Goal: Information Seeking & Learning: Learn about a topic

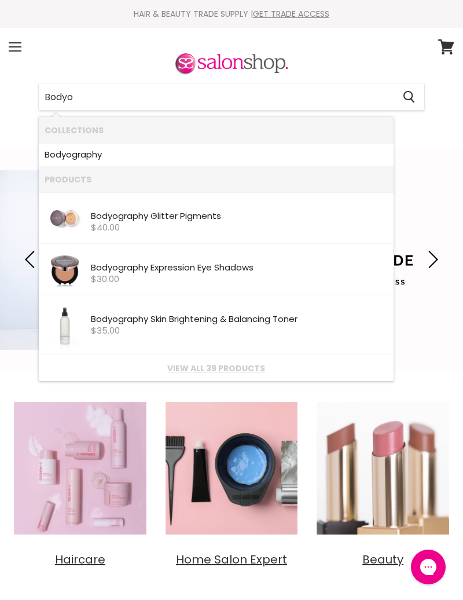
click at [98, 156] on link "Bodyo graphy" at bounding box center [217, 154] width 344 height 17
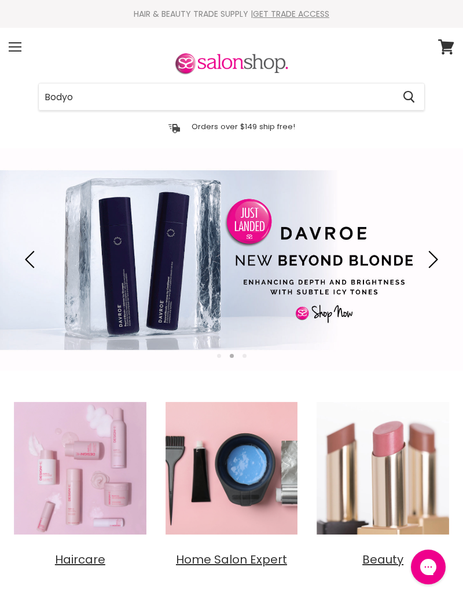
type input "Bodyo"
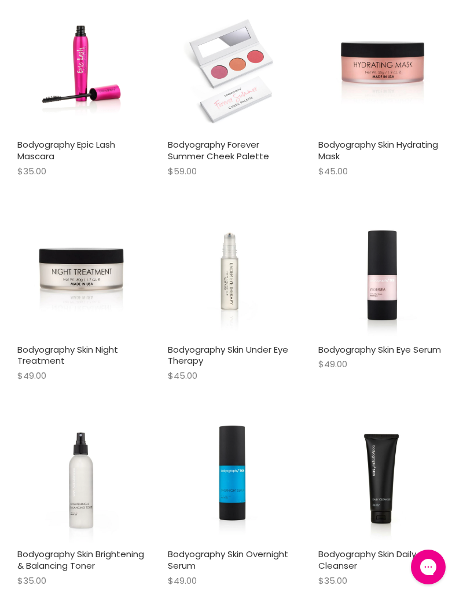
scroll to position [453, 0]
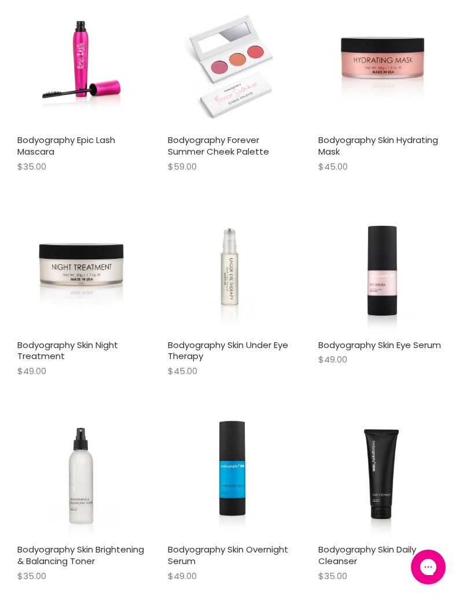
click at [286, 396] on div "Bodyography Skin Under Eye Therapy $45.00 Bodyography Quick shop Add to cart" at bounding box center [231, 297] width 145 height 199
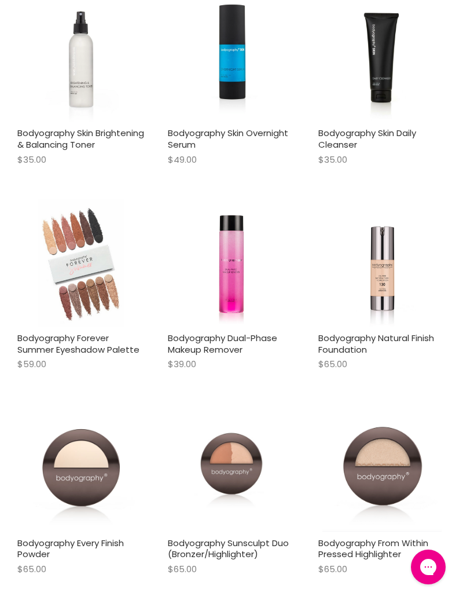
scroll to position [872, 0]
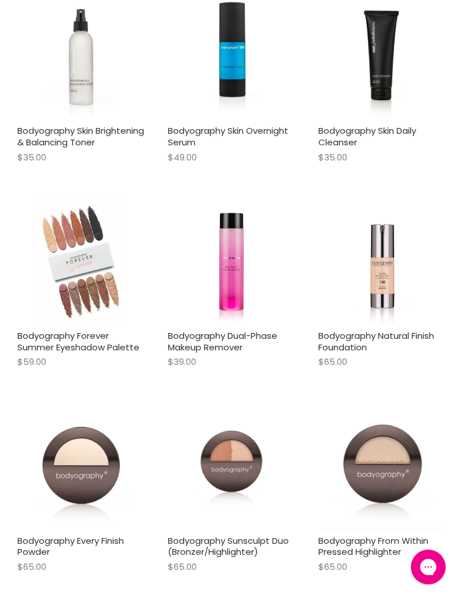
click at [400, 324] on img "Main content" at bounding box center [382, 260] width 86 height 127
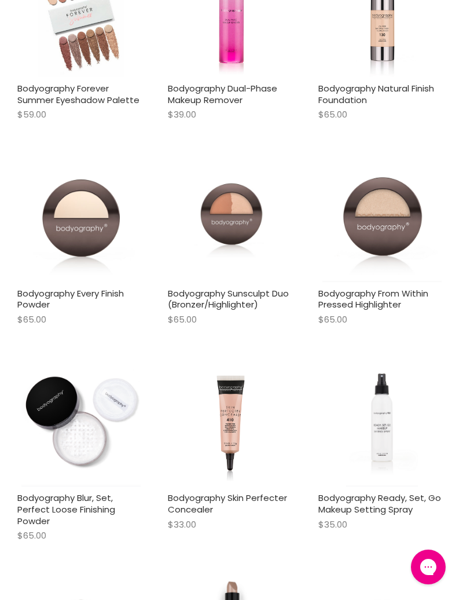
scroll to position [1134, 0]
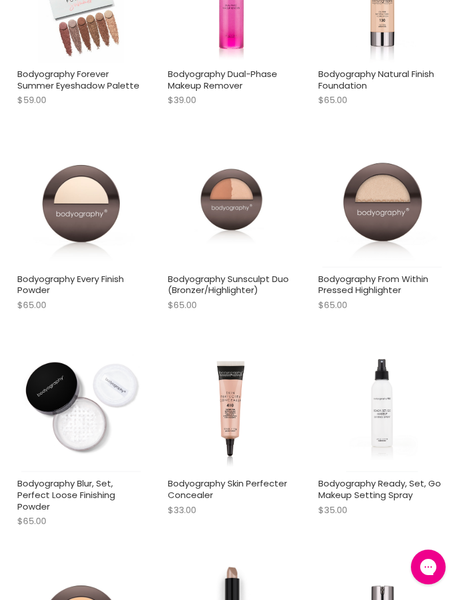
click at [85, 252] on img "Main content" at bounding box center [80, 203] width 127 height 127
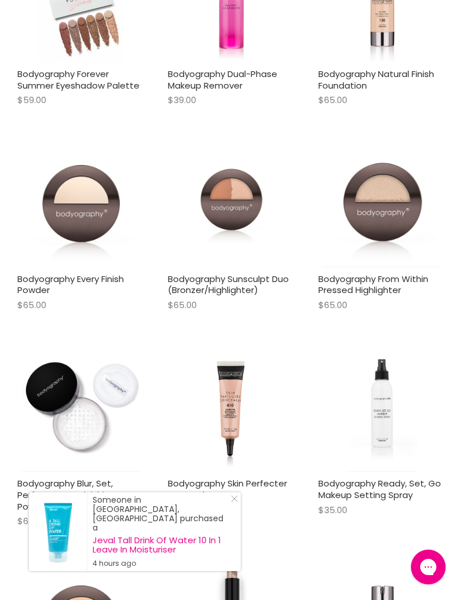
click at [229, 291] on link "Bodyography Sunsculpt Duo (Bronzer/Highlighter)" at bounding box center [228, 285] width 121 height 24
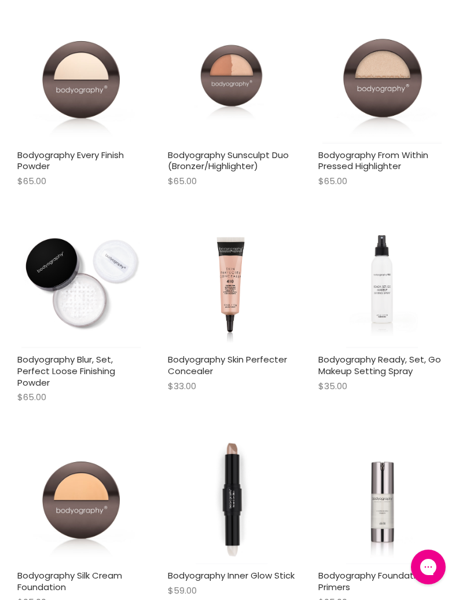
scroll to position [1259, 0]
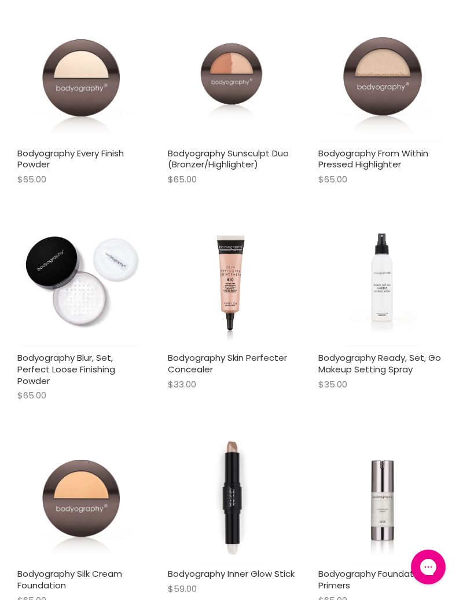
click at [228, 367] on link "Bodyography Skin Perfecter Concealer" at bounding box center [227, 364] width 119 height 24
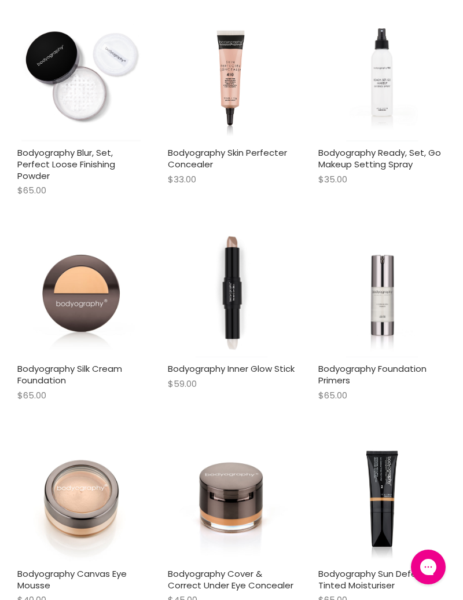
scroll to position [1467, 0]
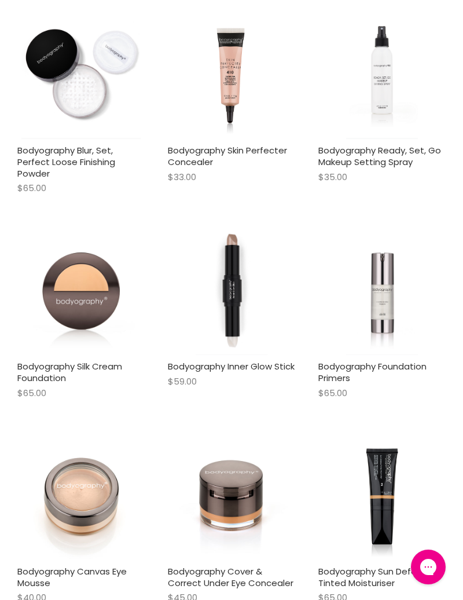
click at [81, 326] on img "Main content" at bounding box center [80, 291] width 127 height 127
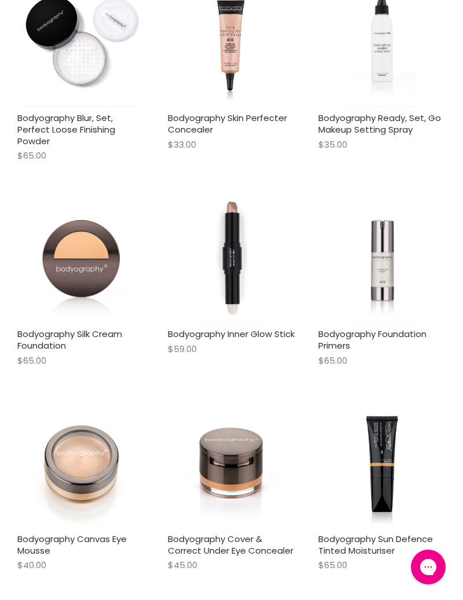
scroll to position [1522, 0]
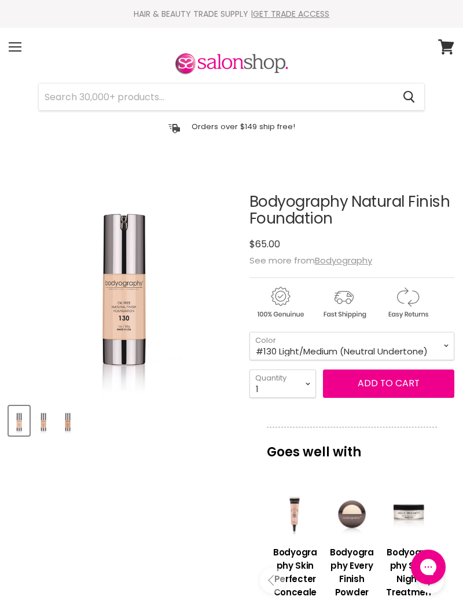
click at [169, 388] on img "Bodyography Natural Finish Foundation image. Click or Scroll to Zoom." at bounding box center [123, 280] width 154 height 230
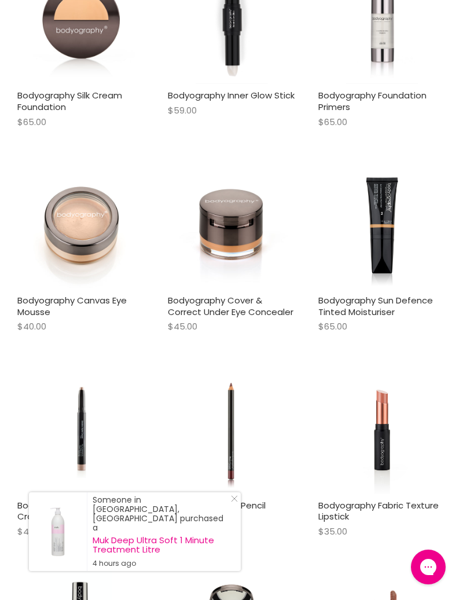
scroll to position [1741, 0]
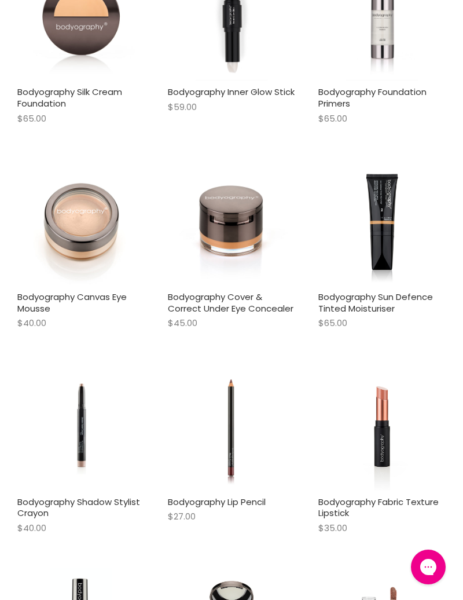
click at [75, 305] on link "Bodyography Canvas Eye Mousse" at bounding box center [71, 303] width 109 height 24
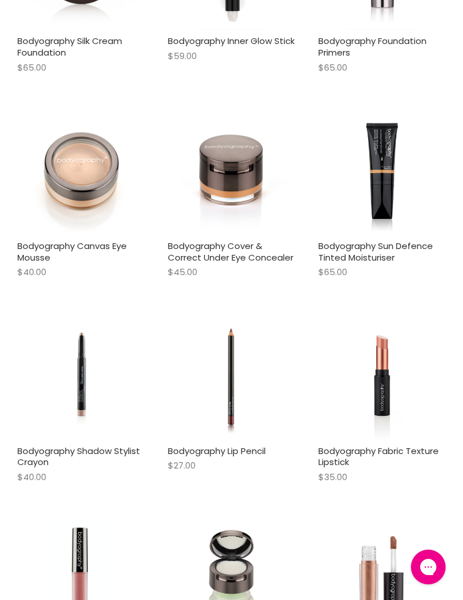
scroll to position [1797, 0]
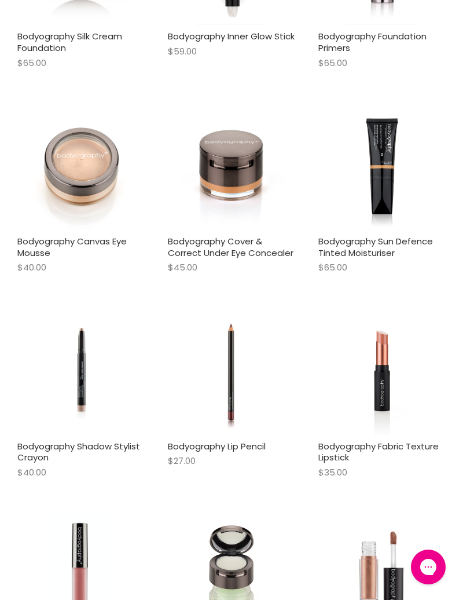
click at [251, 253] on link "Bodyography Cover & Correct Under Eye Concealer" at bounding box center [231, 247] width 126 height 24
click at [396, 221] on img "Main content" at bounding box center [382, 166] width 85 height 127
click at [387, 253] on link "Bodyography Sun Defence Tinted Moisturiser" at bounding box center [376, 247] width 115 height 24
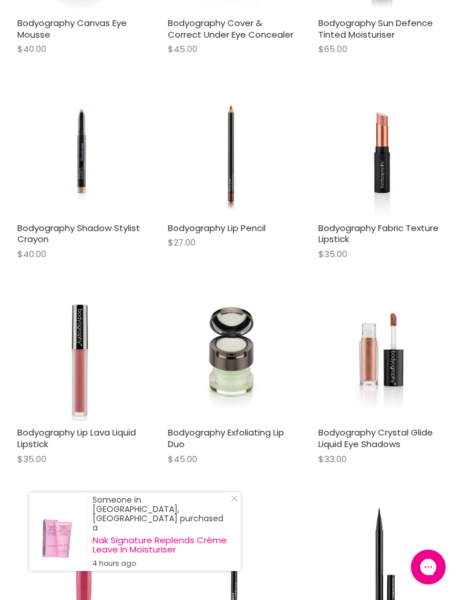
scroll to position [2028, 0]
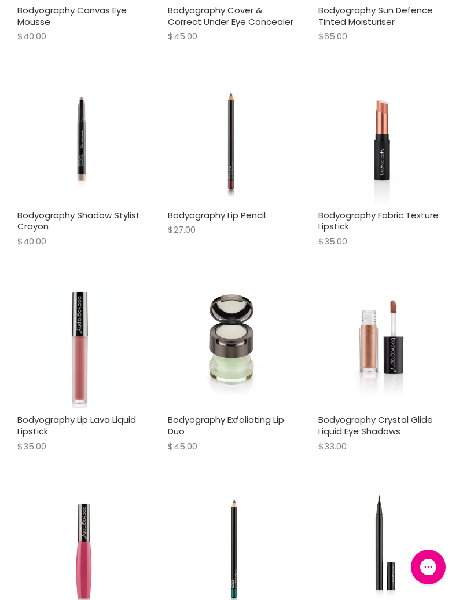
click at [225, 221] on link "Bodyography Lip Pencil" at bounding box center [217, 215] width 98 height 12
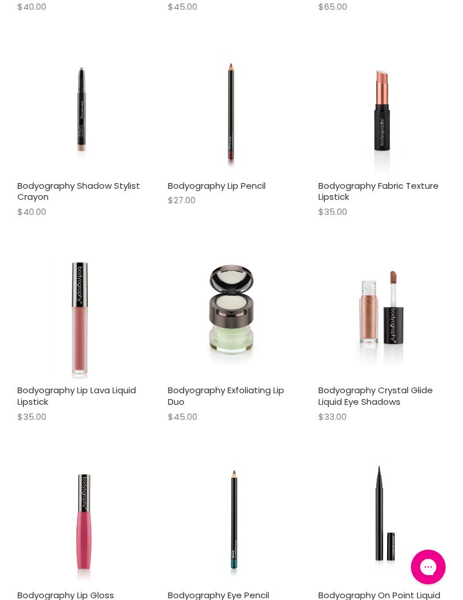
scroll to position [2066, 0]
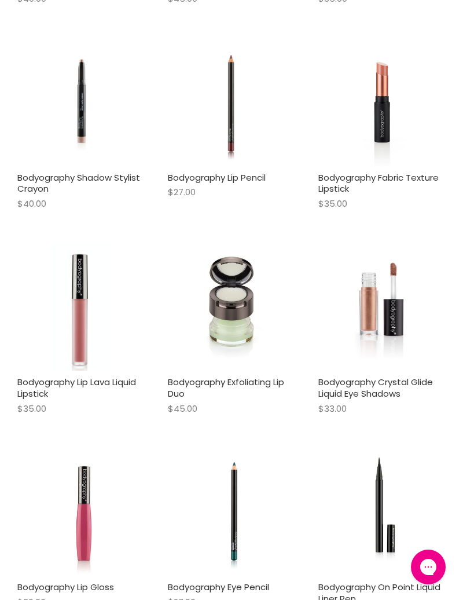
click at [402, 192] on link "Bodyography Fabric Texture Lipstick" at bounding box center [379, 183] width 121 height 24
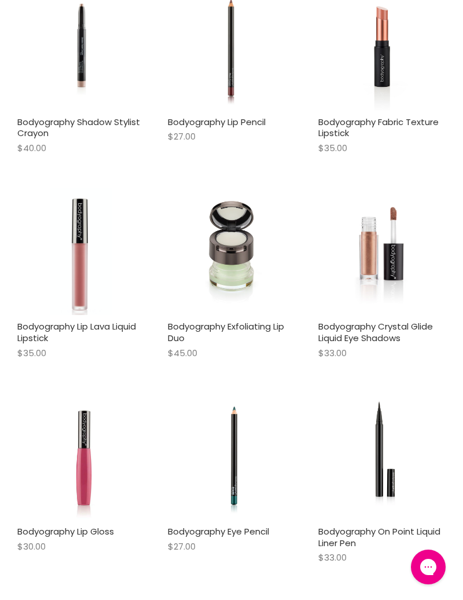
click at [46, 337] on link "Bodyography Lip Lava Liquid Lipstick" at bounding box center [76, 332] width 119 height 24
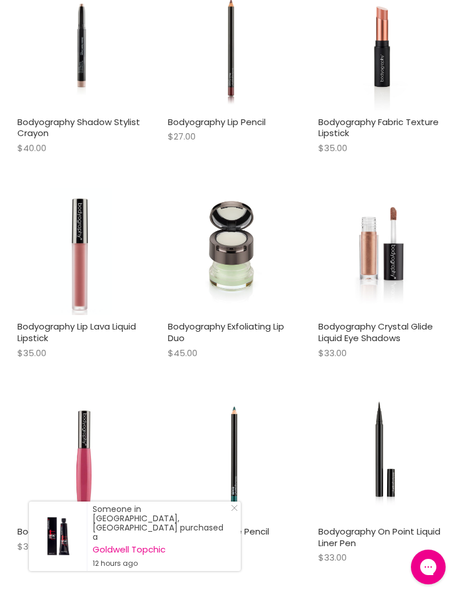
click at [240, 333] on link "Bodyography Exfoliating Lip Duo" at bounding box center [226, 332] width 116 height 24
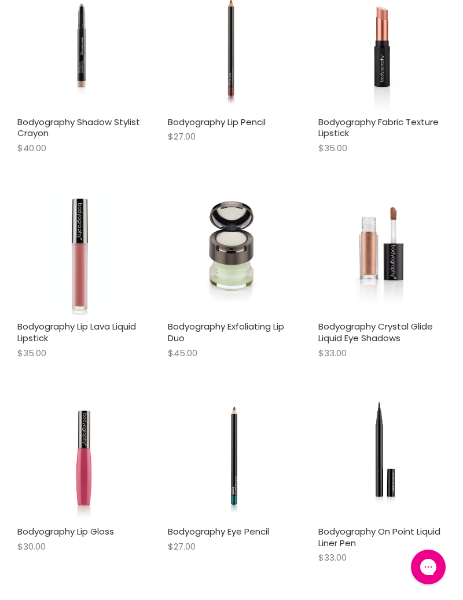
click at [395, 342] on link "Bodyography Crystal Glide Liquid Eye Shadows" at bounding box center [376, 332] width 115 height 24
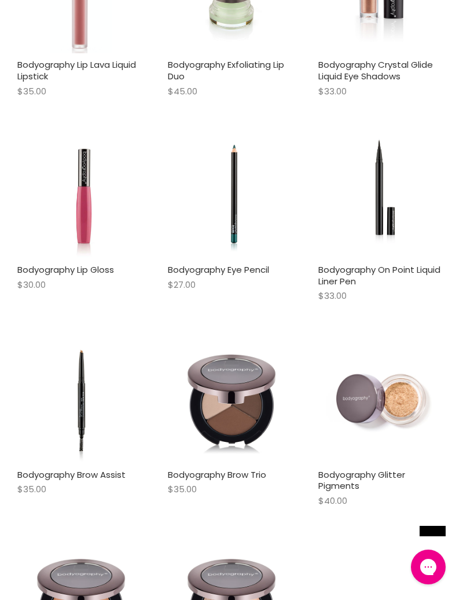
scroll to position [2410, 0]
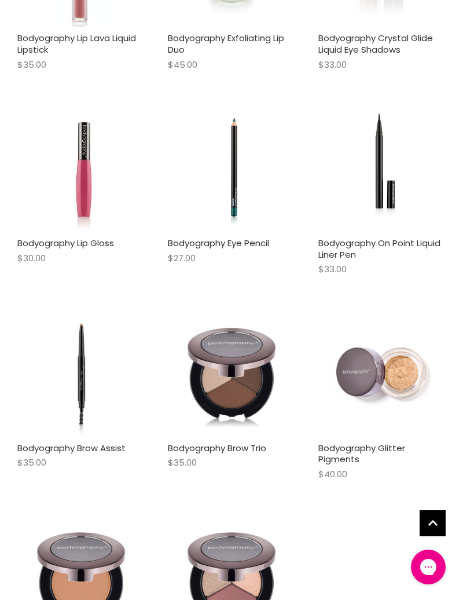
click at [73, 249] on link "Bodyography Lip Gloss" at bounding box center [65, 243] width 97 height 12
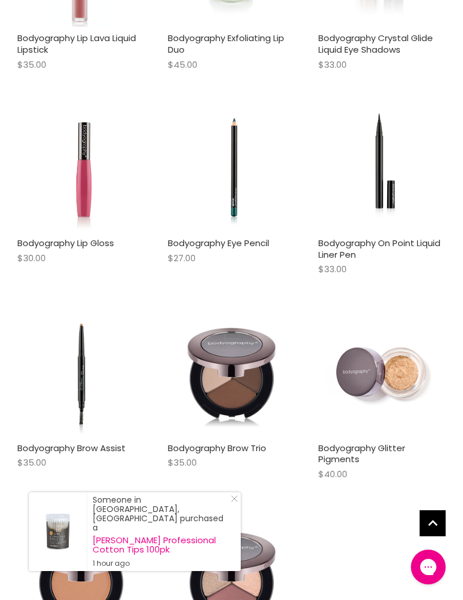
click at [228, 249] on link "Bodyography Eye Pencil" at bounding box center [218, 243] width 101 height 12
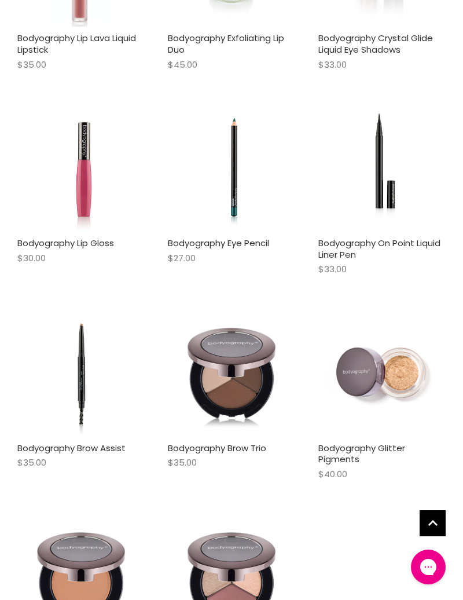
click at [370, 257] on link "Bodyography On Point Liquid Liner Pen" at bounding box center [380, 249] width 122 height 24
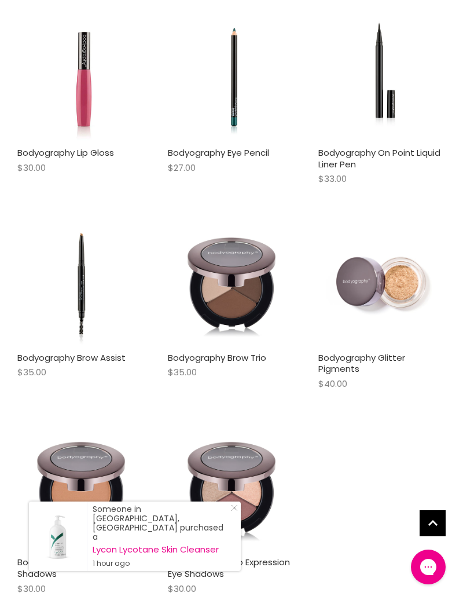
click at [84, 346] on img "Main content" at bounding box center [81, 282] width 78 height 127
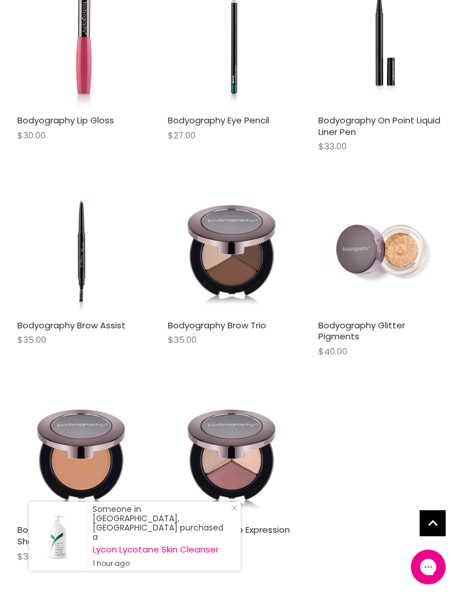
scroll to position [2556, 0]
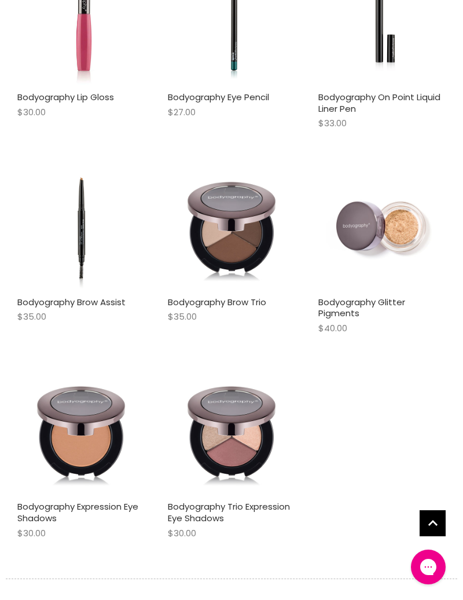
click at [241, 255] on img "Main content" at bounding box center [231, 226] width 127 height 127
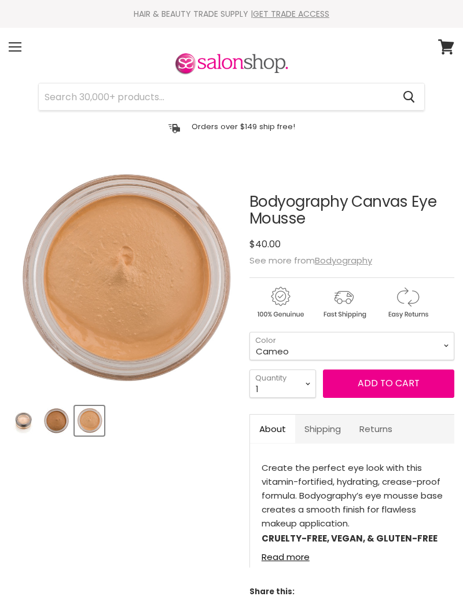
click at [196, 440] on article "Click or scroll to zoom Tap or pinch to zoom Click or scroll to zoom" at bounding box center [232, 391] width 446 height 452
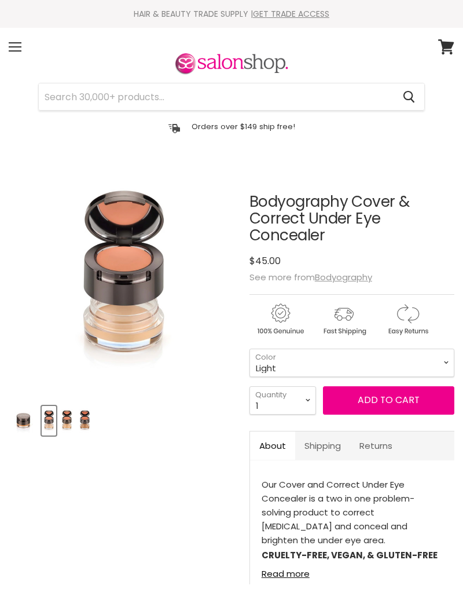
click at [188, 442] on article "Click or scroll to zoom Tap or pinch to zoom Click or scroll to zoom" at bounding box center [232, 399] width 446 height 469
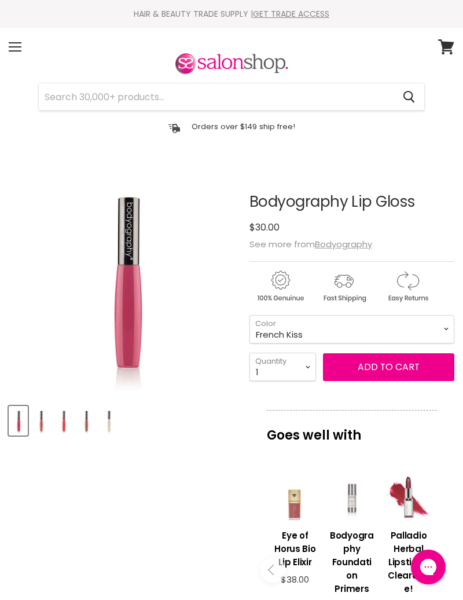
click at [188, 176] on img "Bodyography Lip Gloss image. Click or Scroll to Zoom." at bounding box center [123, 280] width 141 height 230
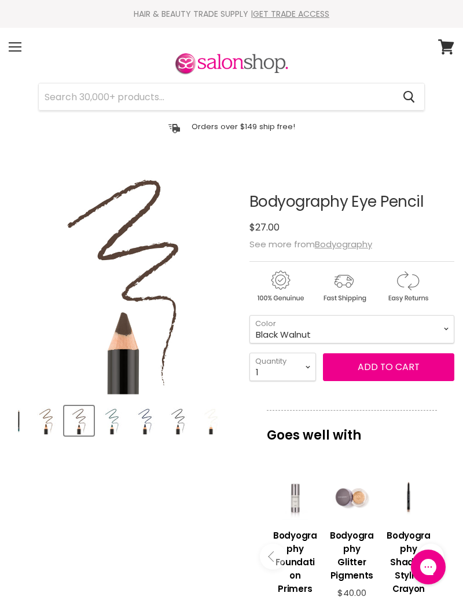
click at [75, 165] on img "Bodyography Eye Pencil image. Click or Scroll to Zoom." at bounding box center [124, 280] width 230 height 230
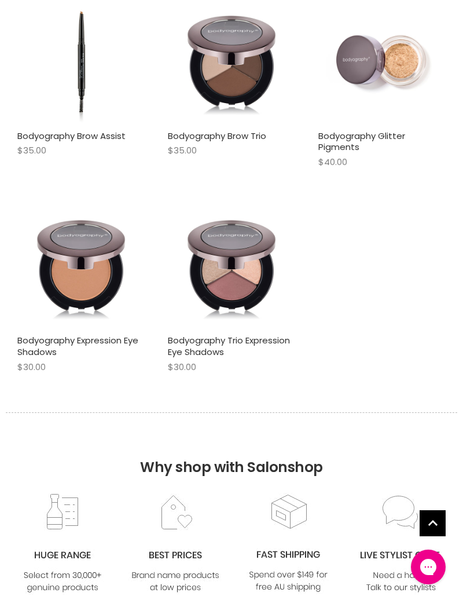
click at [346, 154] on link "Bodyography Glitter Pigments" at bounding box center [362, 142] width 87 height 24
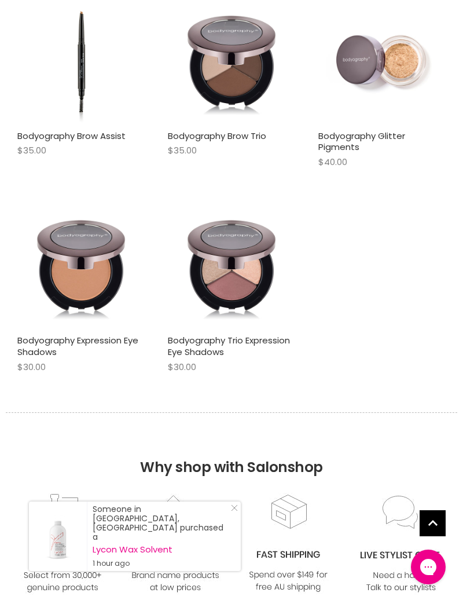
click at [79, 313] on img "Main content" at bounding box center [80, 265] width 127 height 127
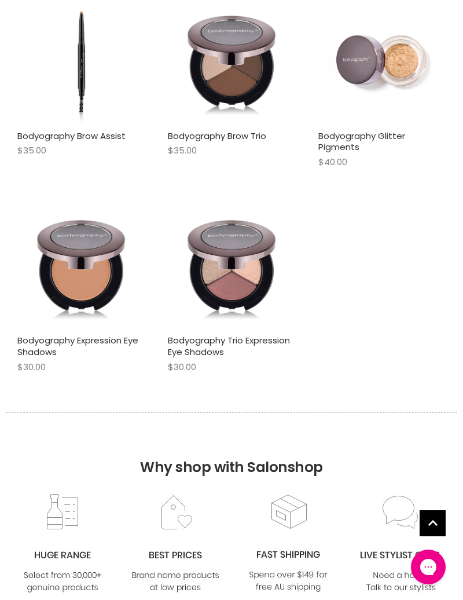
click at [227, 349] on link "Bodyography Trio Expression Eye Shadows" at bounding box center [229, 346] width 122 height 24
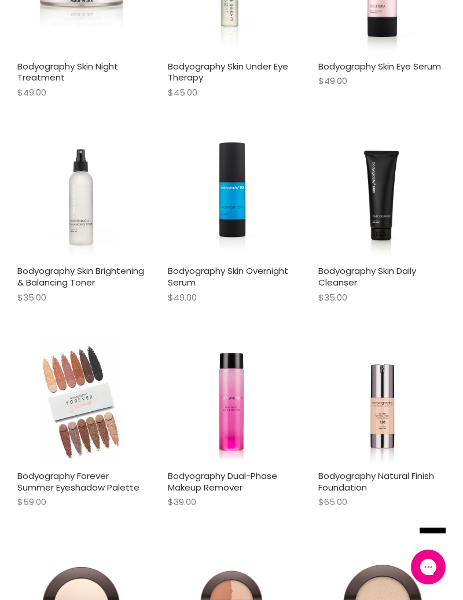
scroll to position [732, 0]
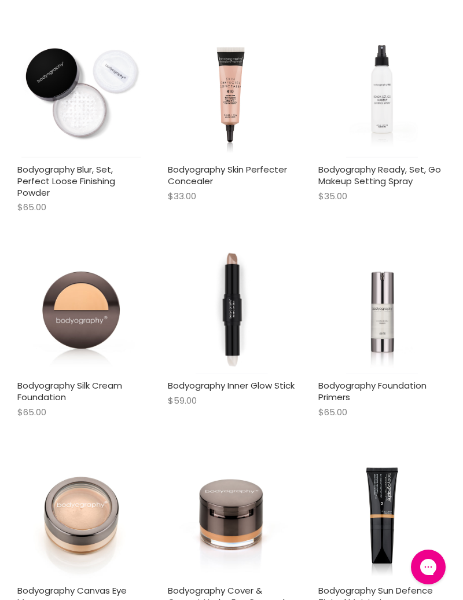
click at [221, 374] on img "Main content" at bounding box center [232, 310] width 72 height 127
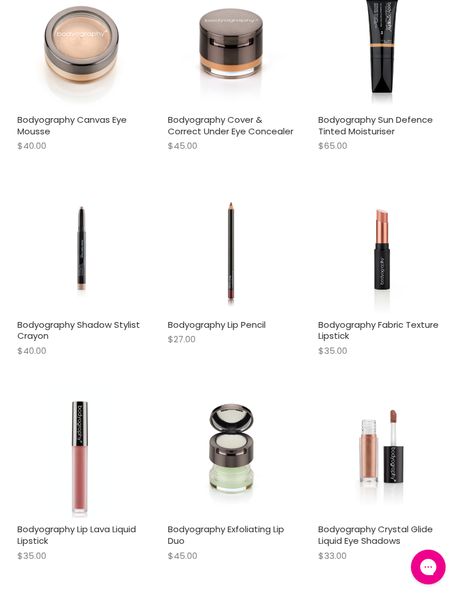
scroll to position [1919, 0]
click at [71, 338] on link "Bodyography Shadow Stylist Crayon" at bounding box center [78, 330] width 123 height 24
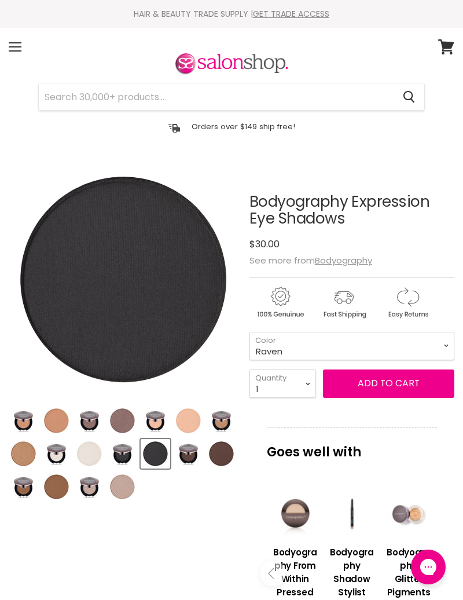
click at [196, 166] on img "Bodyography Expression Eye Shadows image. Click or Scroll to Zoom." at bounding box center [124, 280] width 230 height 230
